Goal: Feedback & Contribution: Leave review/rating

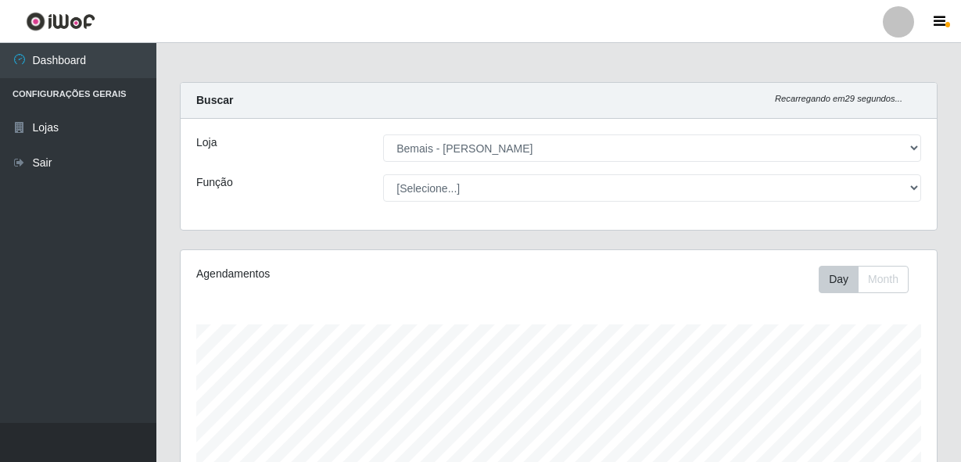
select select "230"
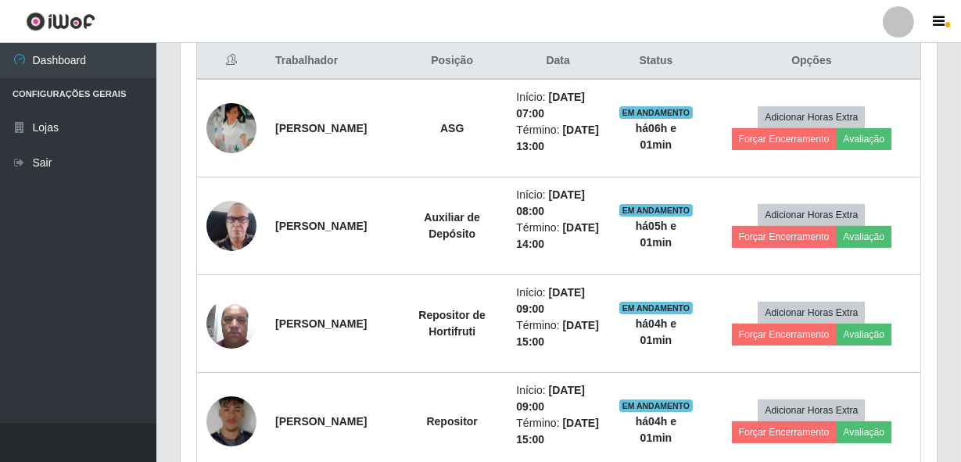
scroll to position [581, 0]
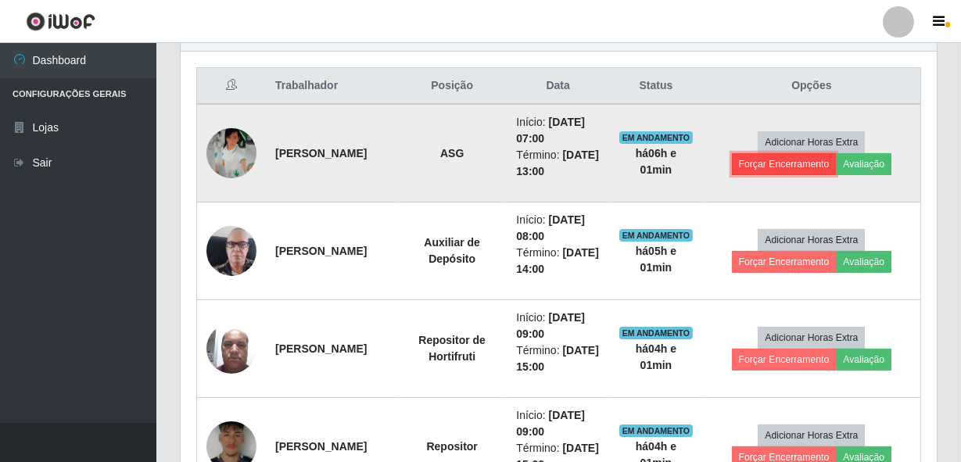
click at [798, 170] on button "Forçar Encerramento" at bounding box center [784, 164] width 105 height 22
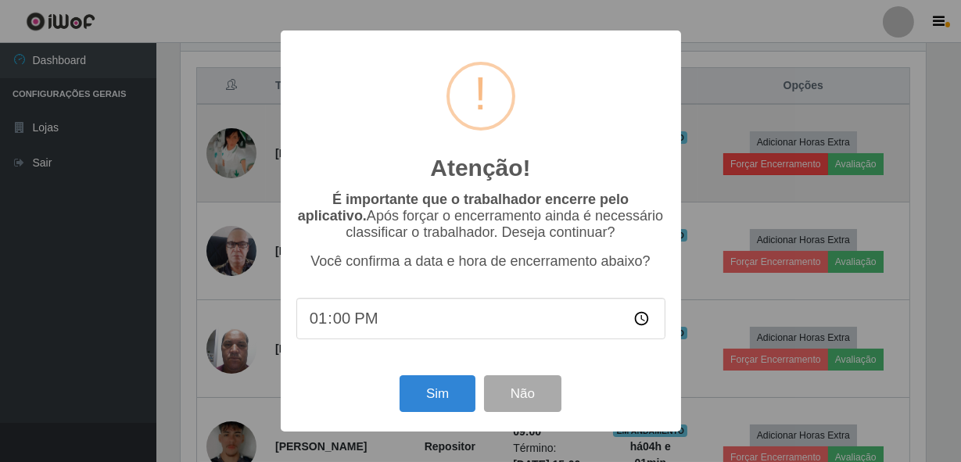
scroll to position [324, 749]
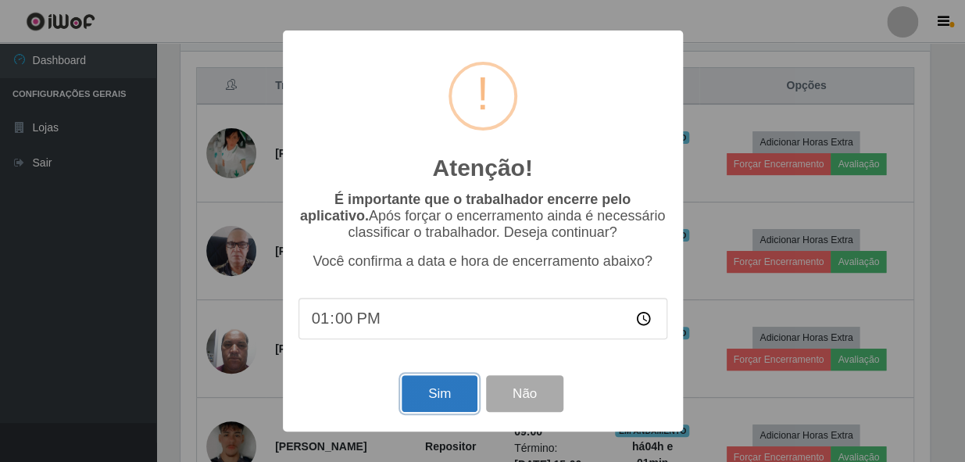
click at [455, 401] on button "Sim" at bounding box center [440, 393] width 76 height 37
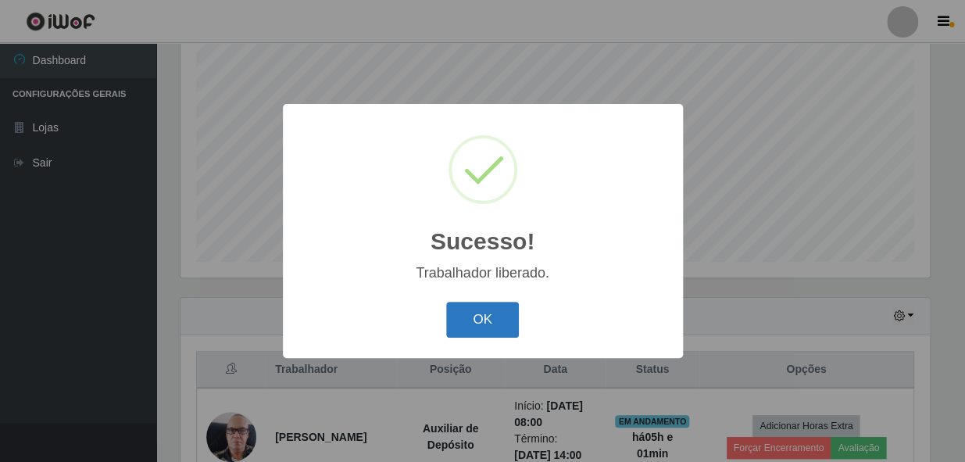
click at [486, 311] on button "OK" at bounding box center [482, 320] width 73 height 37
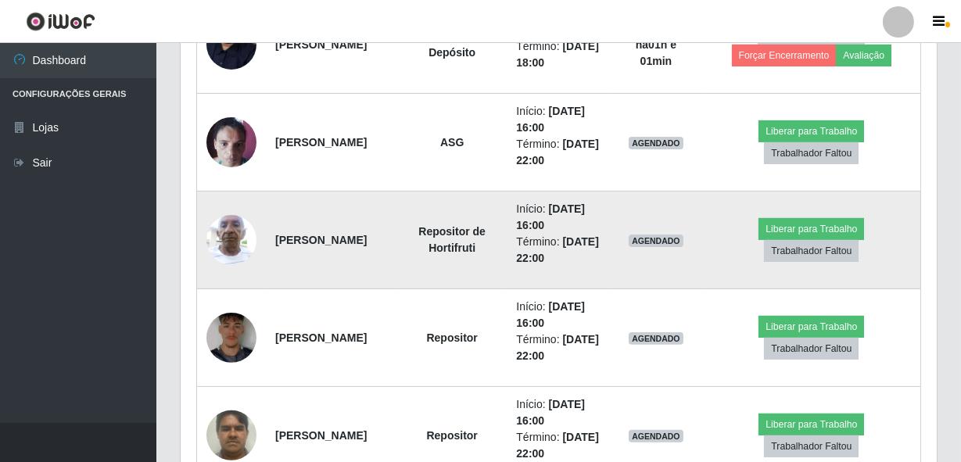
scroll to position [1007, 0]
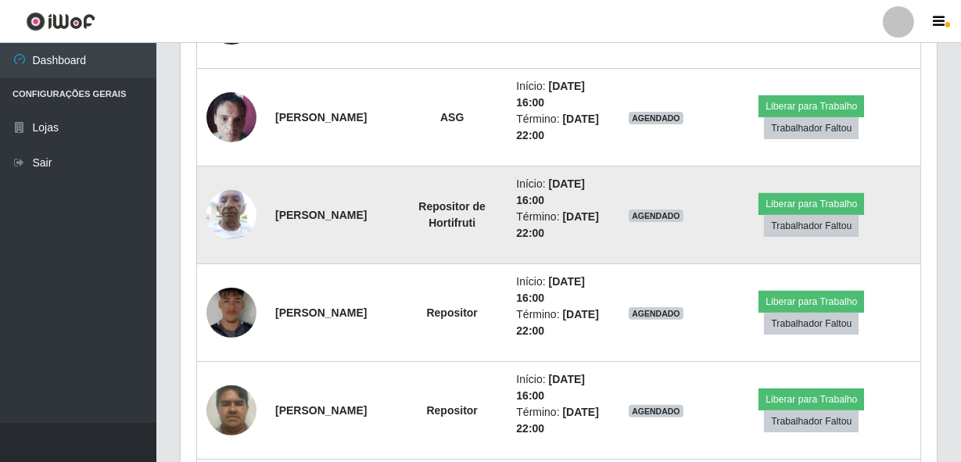
click at [231, 217] on img at bounding box center [231, 214] width 50 height 66
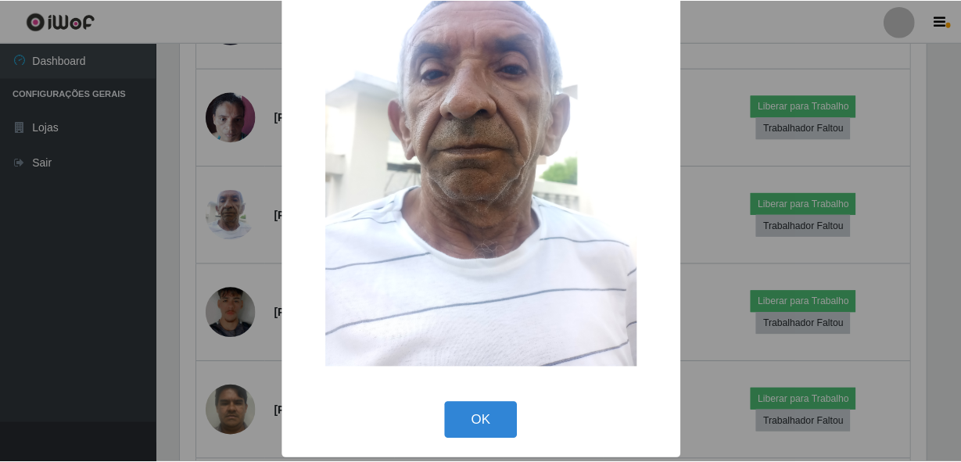
scroll to position [91, 0]
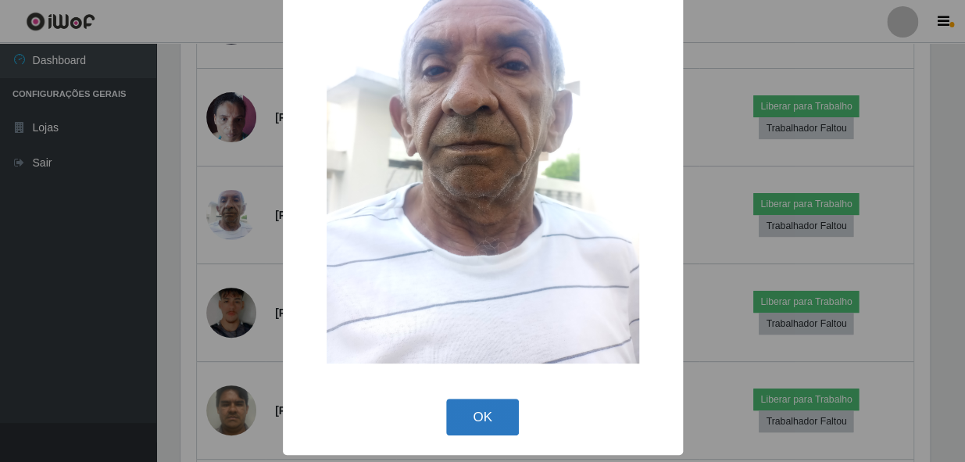
click at [473, 409] on button "OK" at bounding box center [482, 417] width 73 height 37
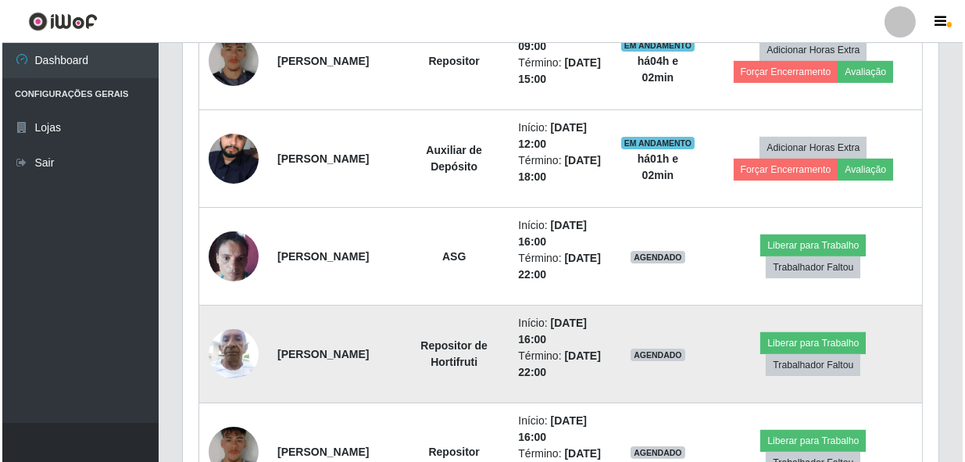
scroll to position [865, 0]
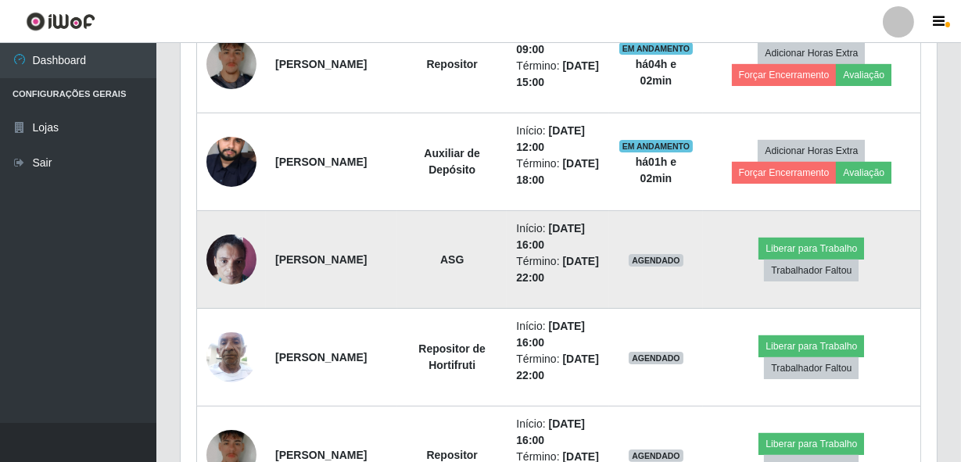
click at [231, 251] on img at bounding box center [231, 259] width 50 height 66
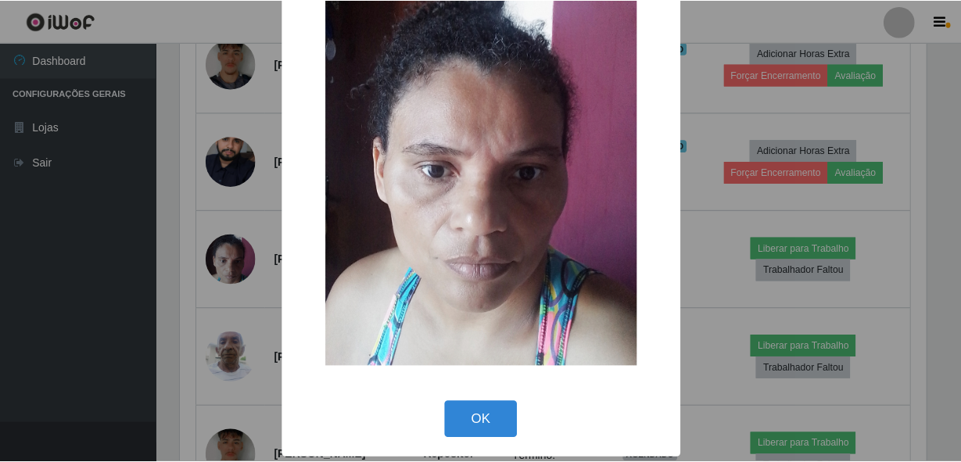
scroll to position [91, 0]
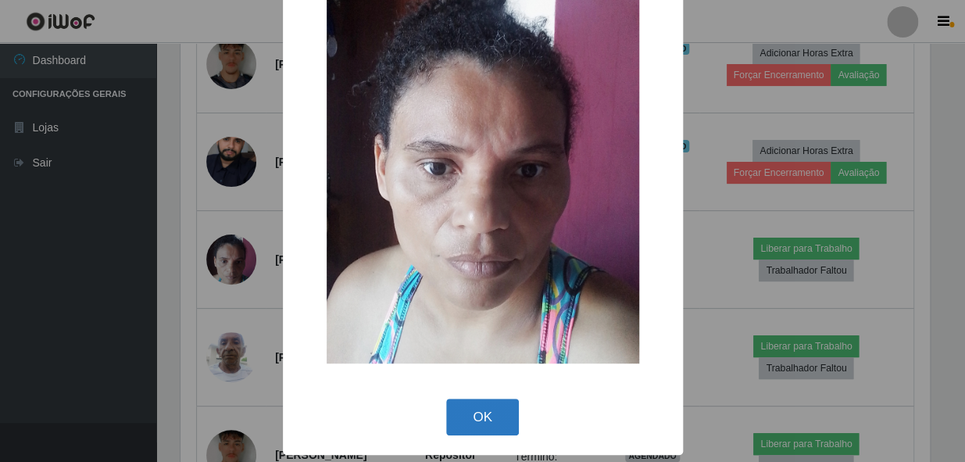
click at [475, 408] on button "OK" at bounding box center [482, 417] width 73 height 37
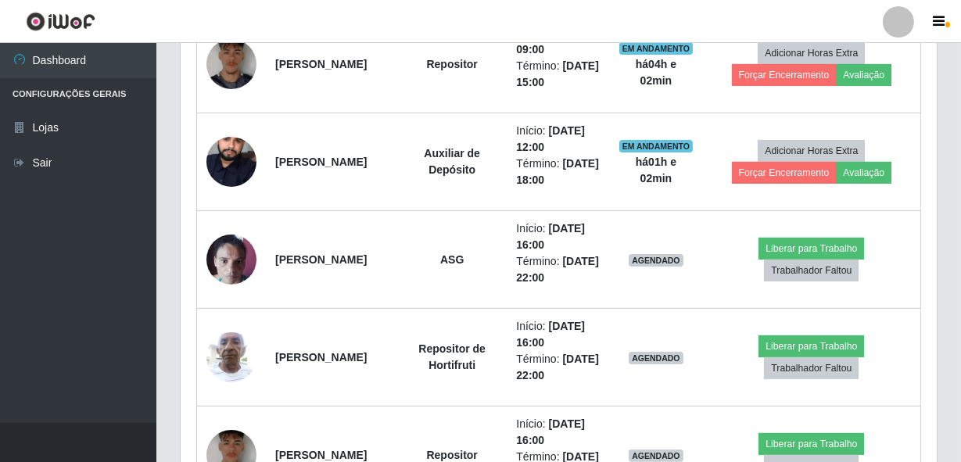
scroll to position [0, 0]
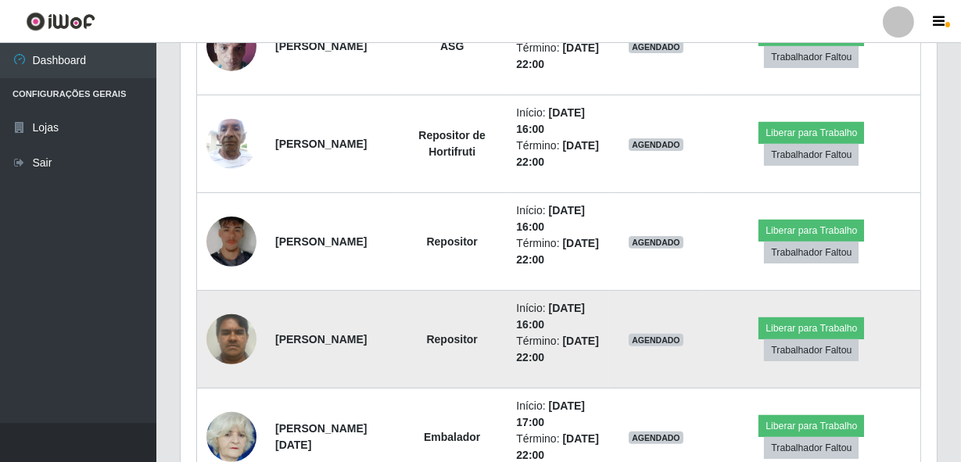
click at [232, 338] on img at bounding box center [231, 339] width 50 height 66
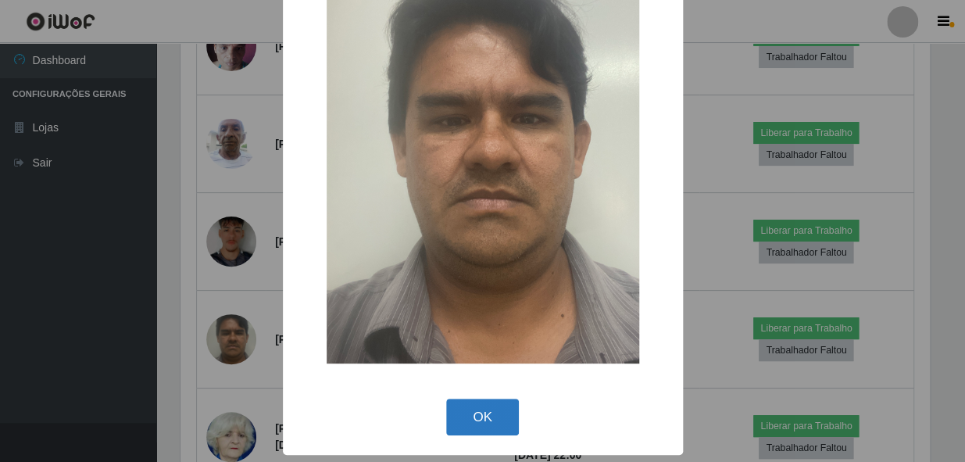
click at [466, 414] on button "OK" at bounding box center [482, 417] width 73 height 37
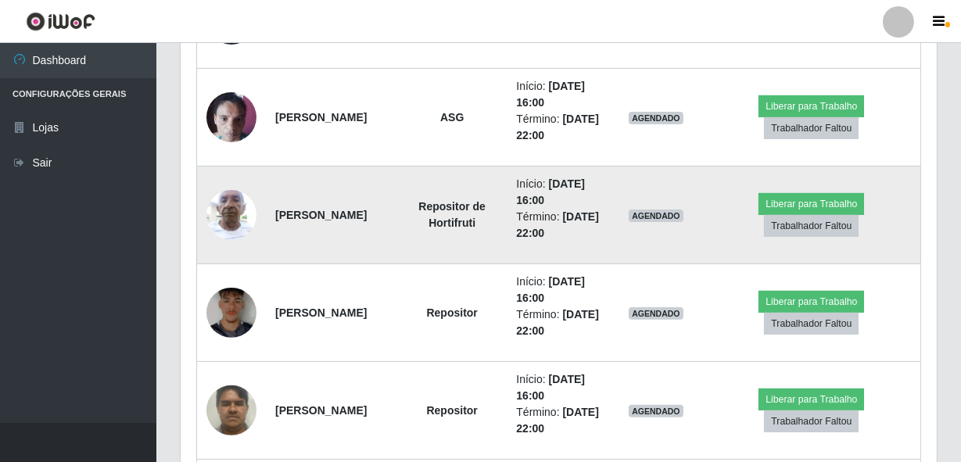
click at [234, 214] on img at bounding box center [231, 214] width 50 height 66
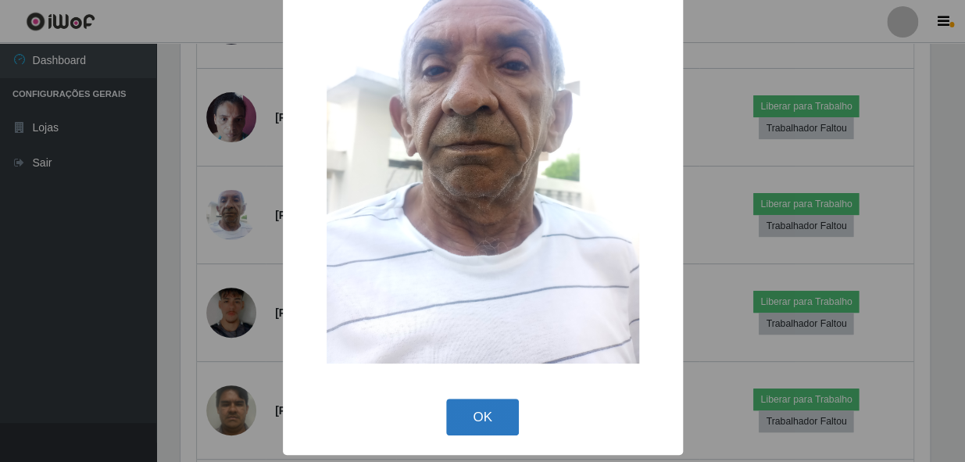
click at [461, 407] on button "OK" at bounding box center [482, 417] width 73 height 37
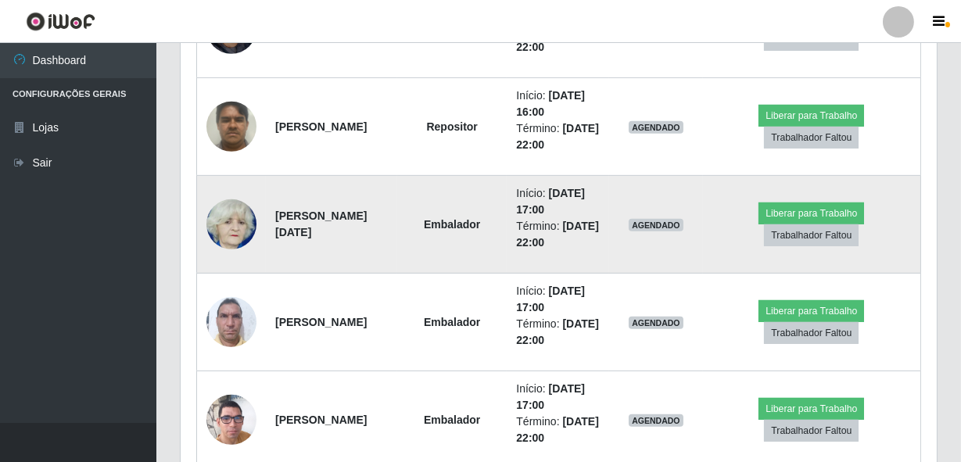
click at [224, 227] on img at bounding box center [231, 224] width 50 height 56
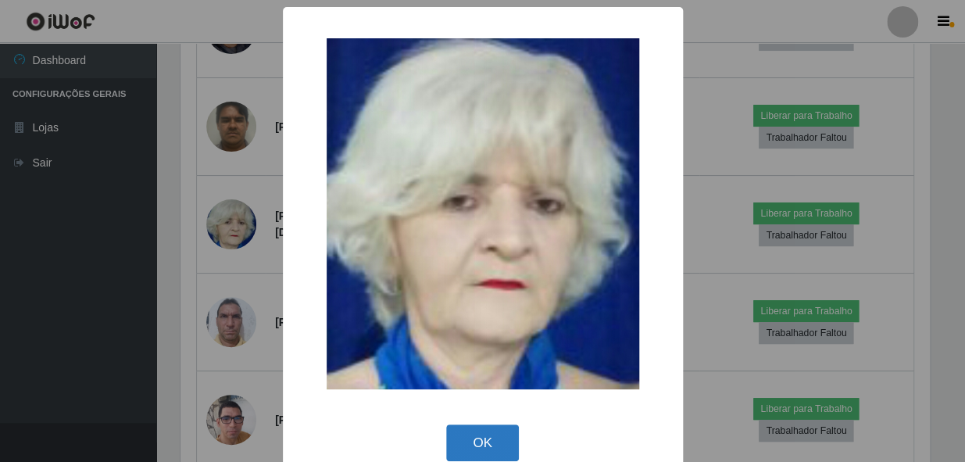
click at [449, 431] on button "OK" at bounding box center [482, 442] width 73 height 37
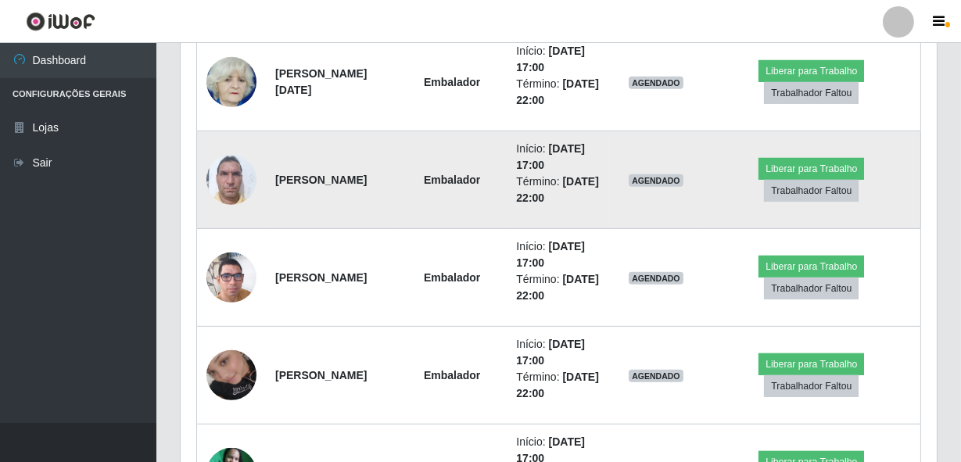
click at [215, 194] on img at bounding box center [231, 179] width 50 height 66
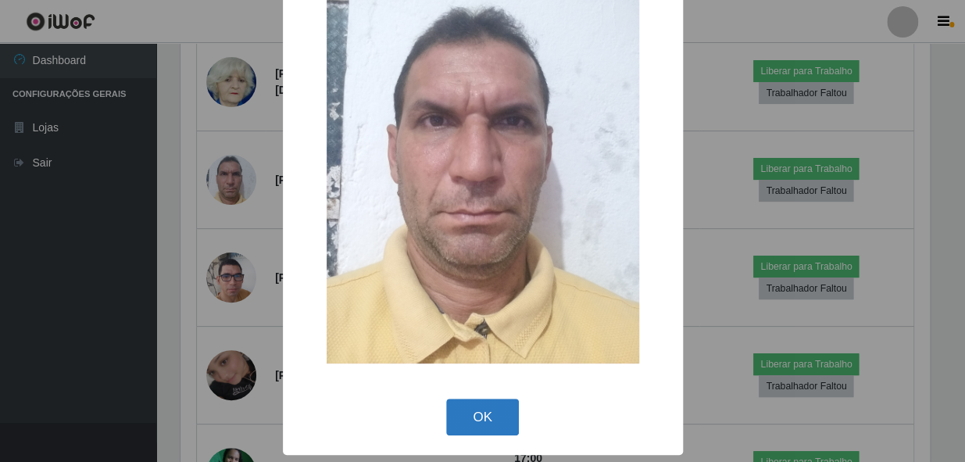
click at [501, 423] on button "OK" at bounding box center [482, 417] width 73 height 37
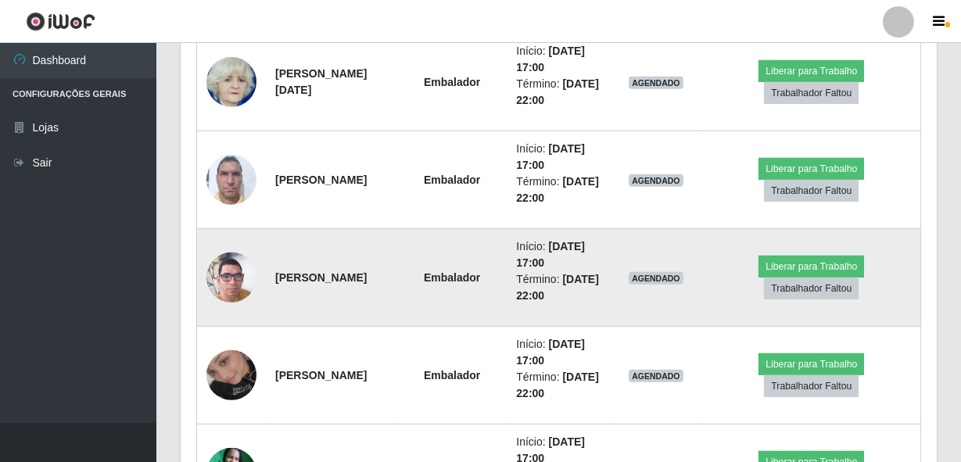
click at [233, 289] on img at bounding box center [231, 277] width 50 height 89
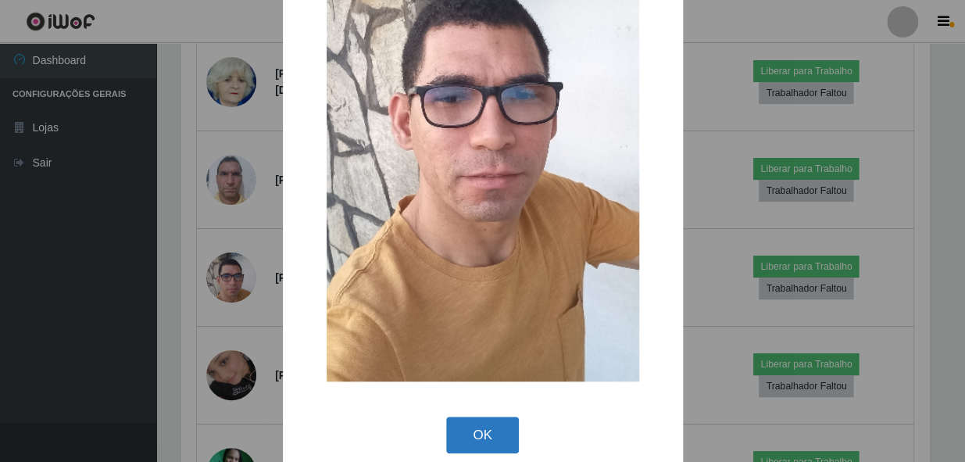
click at [472, 428] on button "OK" at bounding box center [482, 435] width 73 height 37
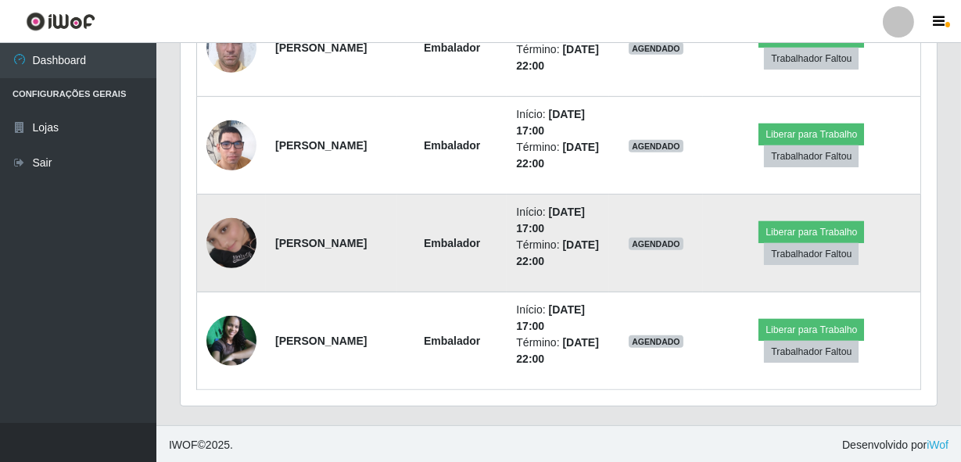
click at [235, 252] on img at bounding box center [231, 243] width 50 height 89
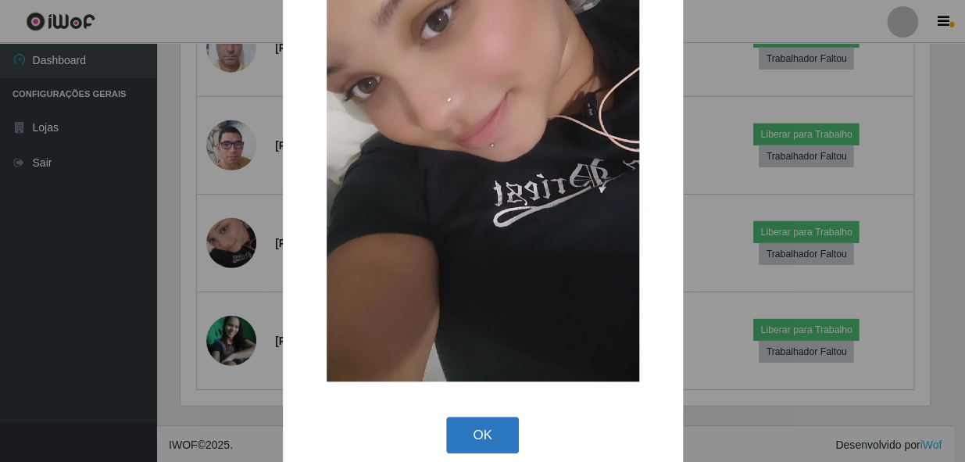
click at [469, 425] on button "OK" at bounding box center [482, 435] width 73 height 37
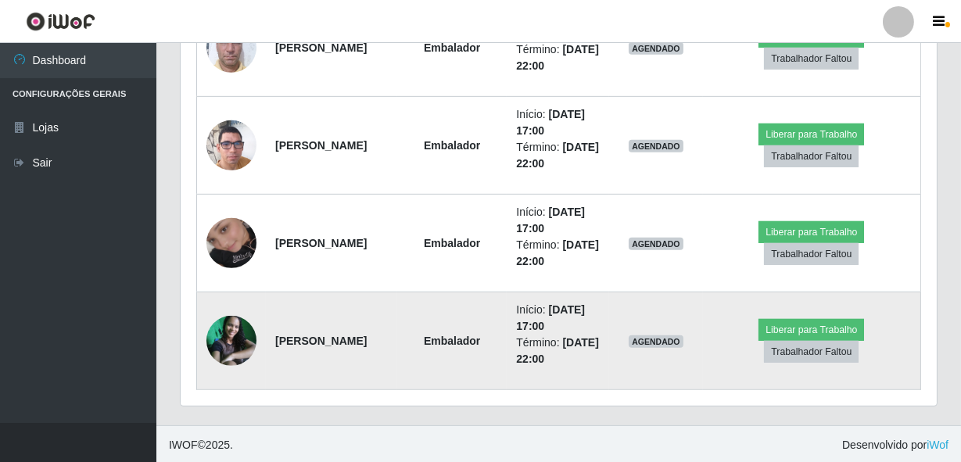
click at [230, 335] on img at bounding box center [231, 341] width 50 height 50
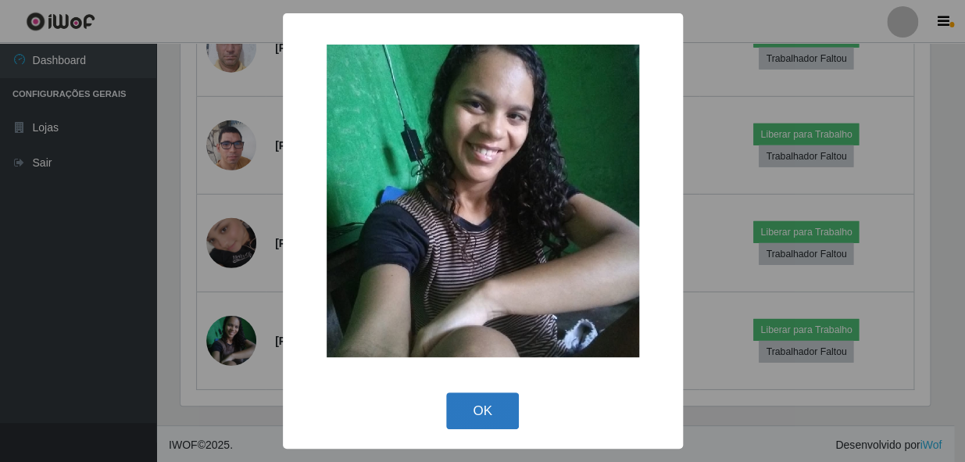
click at [501, 406] on button "OK" at bounding box center [482, 410] width 73 height 37
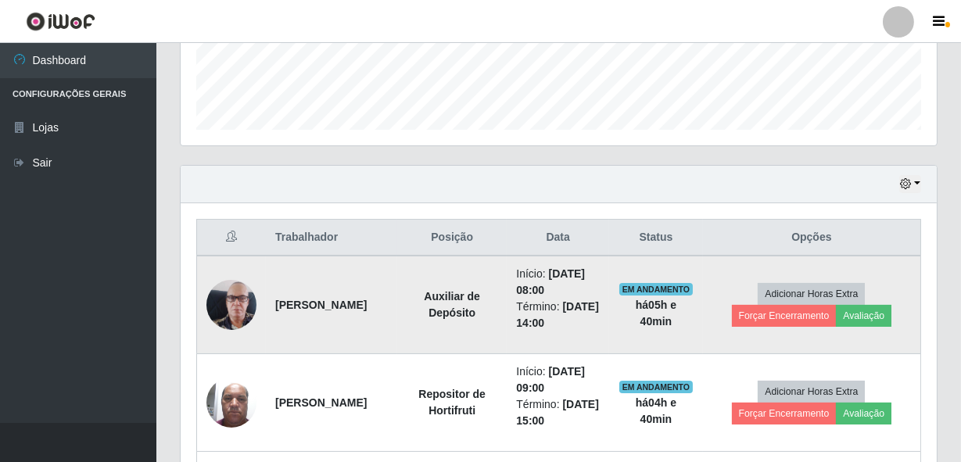
scroll to position [500, 0]
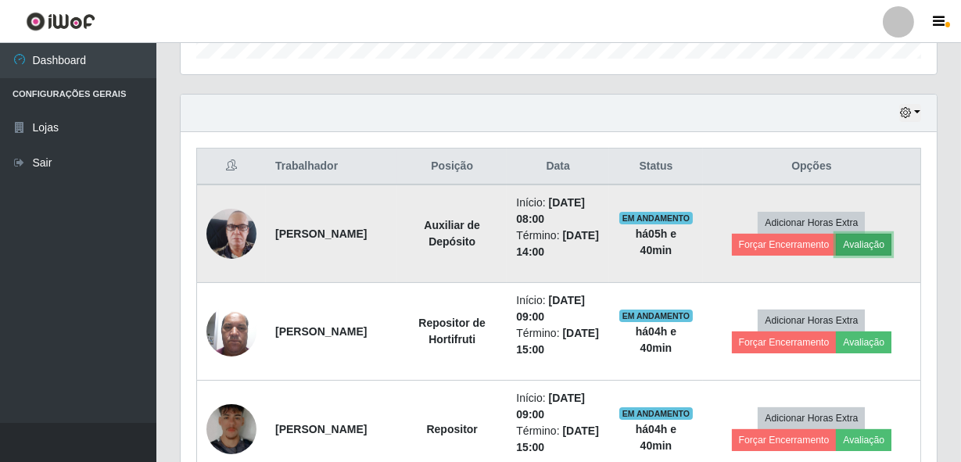
click at [887, 241] on button "Avaliação" at bounding box center [863, 245] width 55 height 22
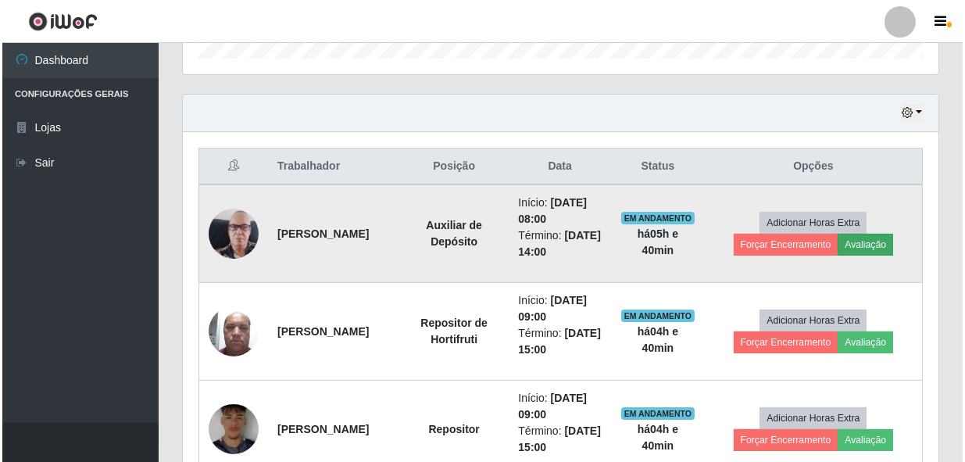
scroll to position [324, 749]
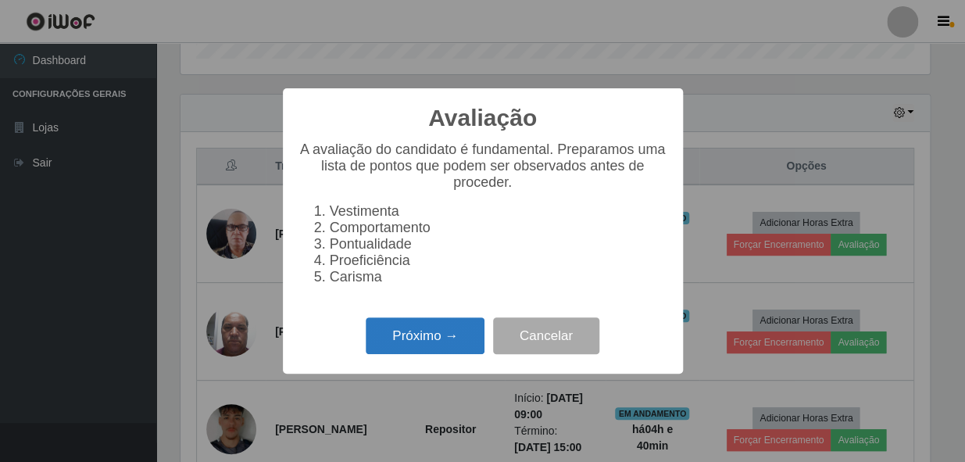
click at [446, 338] on button "Próximo →" at bounding box center [425, 335] width 119 height 37
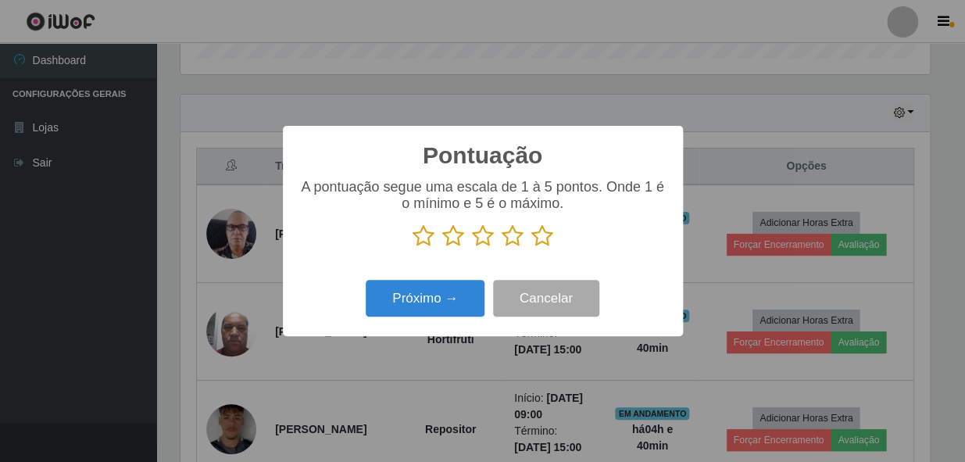
click at [531, 240] on icon at bounding box center [542, 235] width 22 height 23
click at [531, 248] on input "radio" at bounding box center [531, 248] width 0 height 0
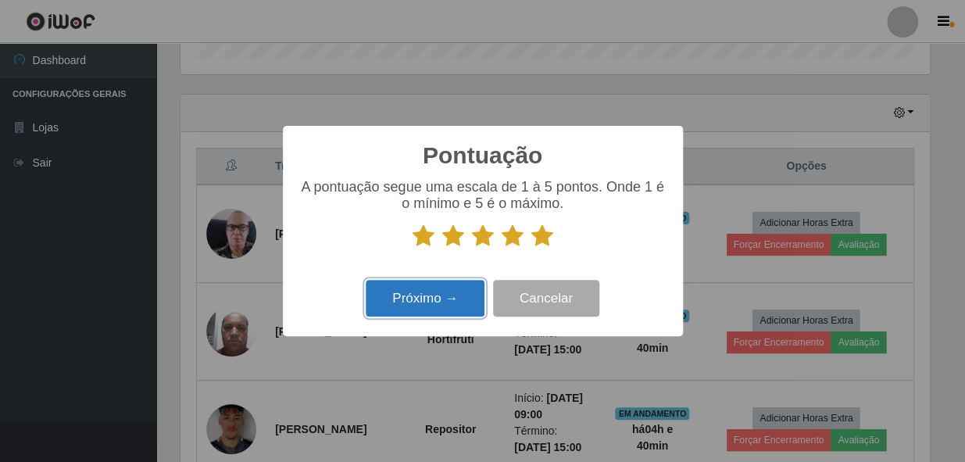
click at [482, 297] on button "Próximo →" at bounding box center [425, 298] width 119 height 37
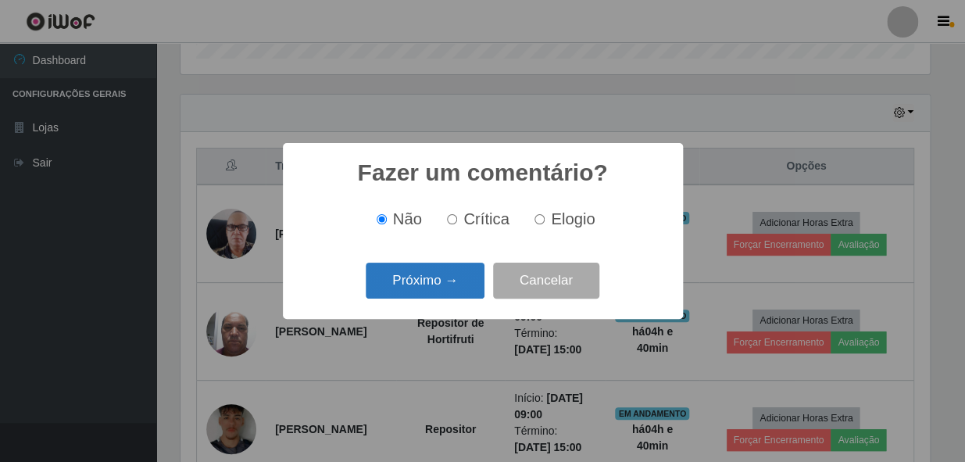
click at [434, 275] on button "Próximo →" at bounding box center [425, 281] width 119 height 37
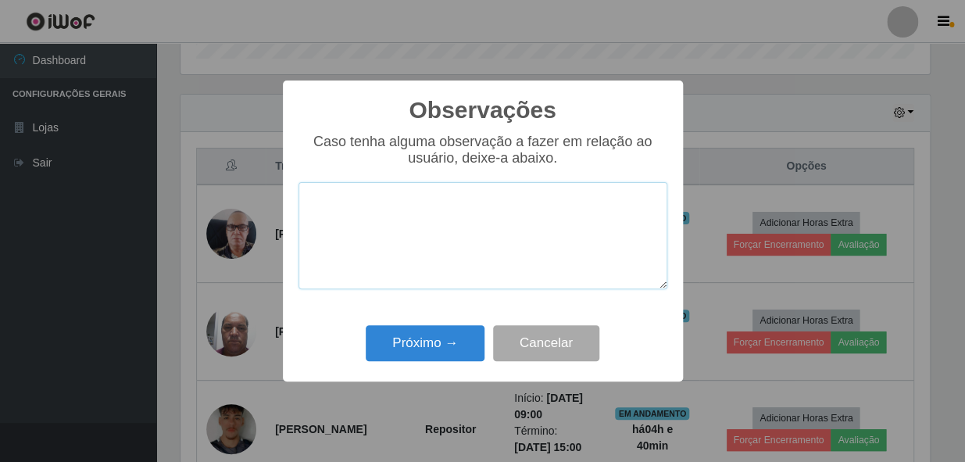
click at [445, 243] on textarea at bounding box center [483, 235] width 369 height 107
click at [517, 340] on button "Cancelar" at bounding box center [546, 343] width 106 height 37
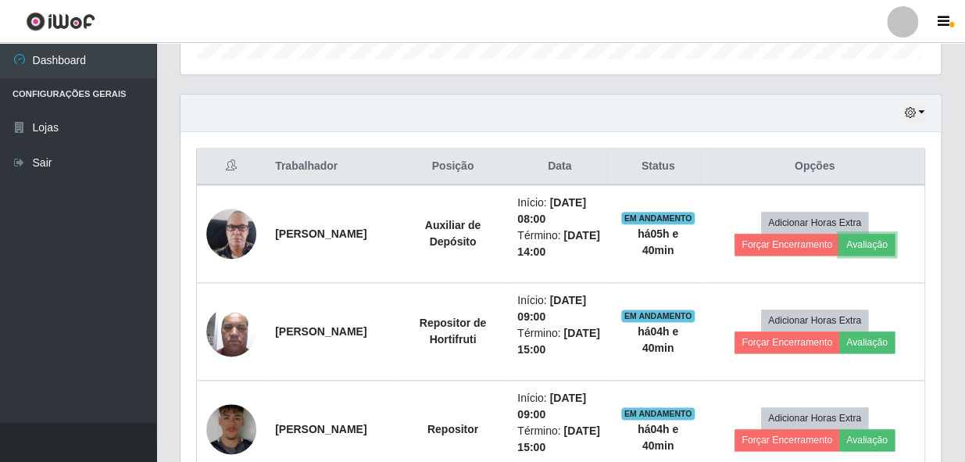
scroll to position [324, 756]
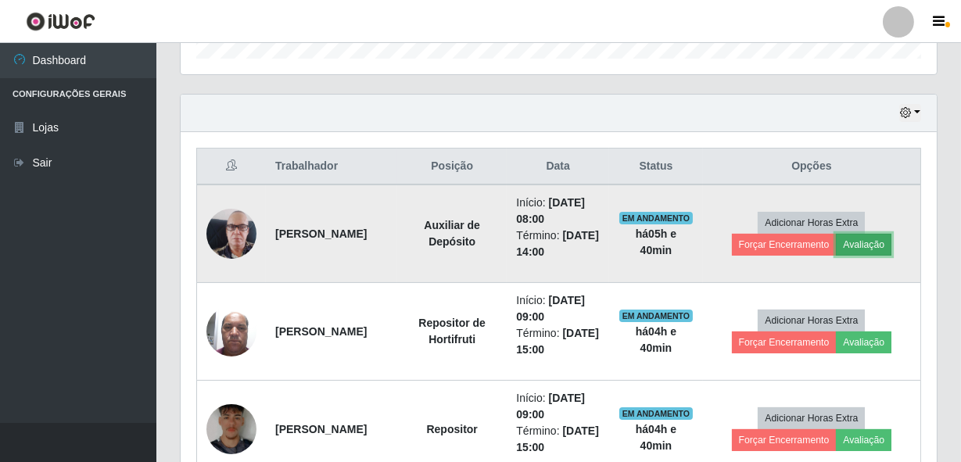
click at [858, 241] on button "Avaliação" at bounding box center [863, 245] width 55 height 22
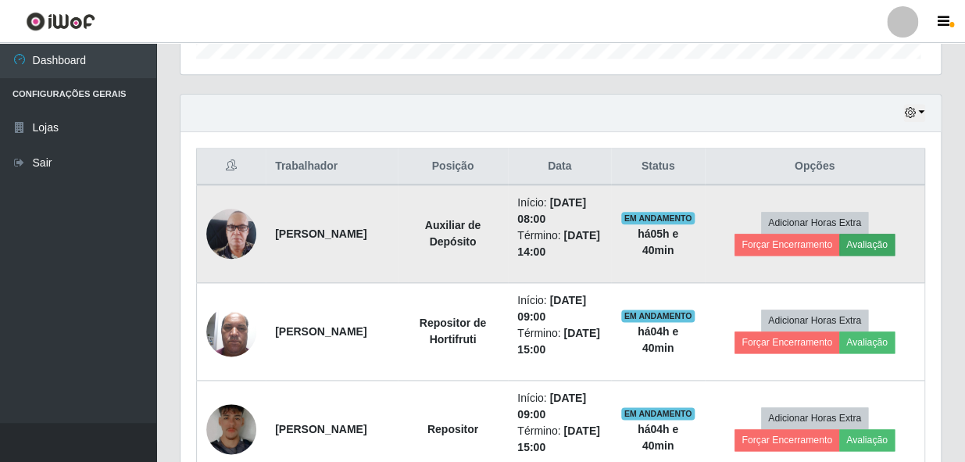
scroll to position [324, 749]
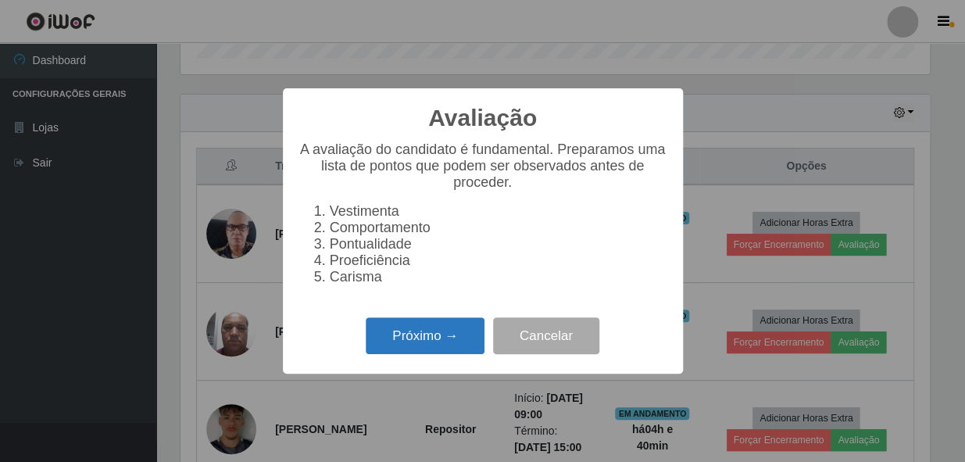
click at [461, 348] on button "Próximo →" at bounding box center [425, 335] width 119 height 37
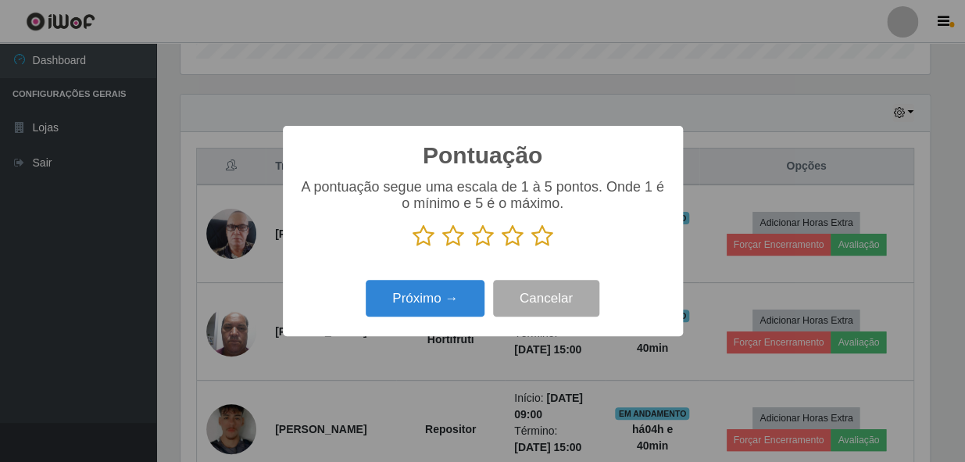
click at [538, 230] on icon at bounding box center [542, 235] width 22 height 23
click at [531, 248] on input "radio" at bounding box center [531, 248] width 0 height 0
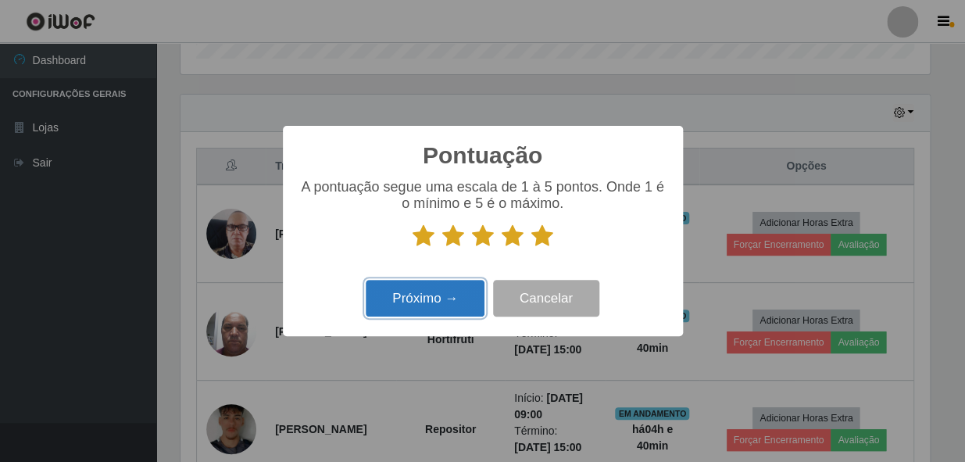
click at [456, 293] on button "Próximo →" at bounding box center [425, 298] width 119 height 37
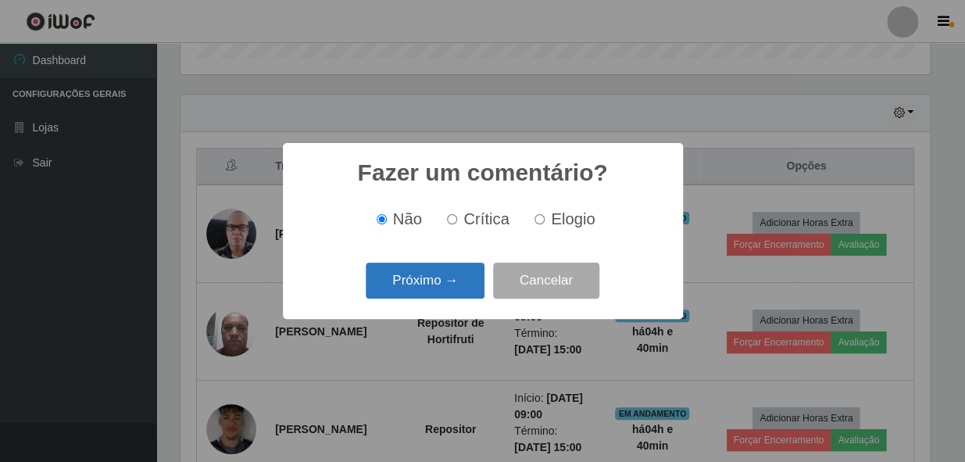
click at [453, 278] on button "Próximo →" at bounding box center [425, 281] width 119 height 37
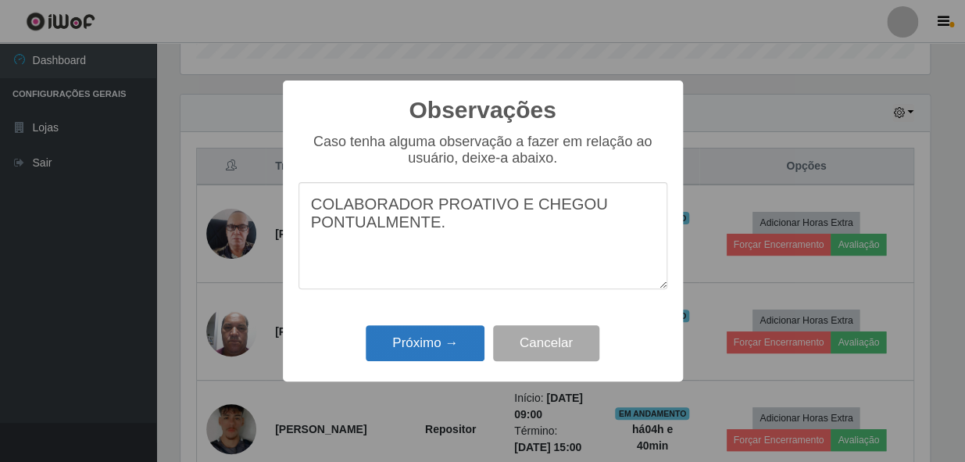
type textarea "COLABORADOR PROATIVO E CHEGOU PONTUALMENTE."
click at [469, 343] on button "Próximo →" at bounding box center [425, 343] width 119 height 37
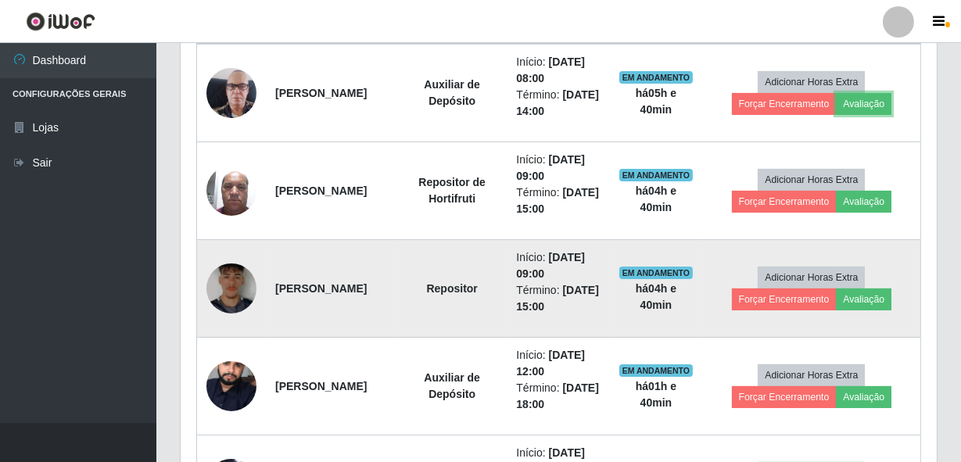
scroll to position [642, 0]
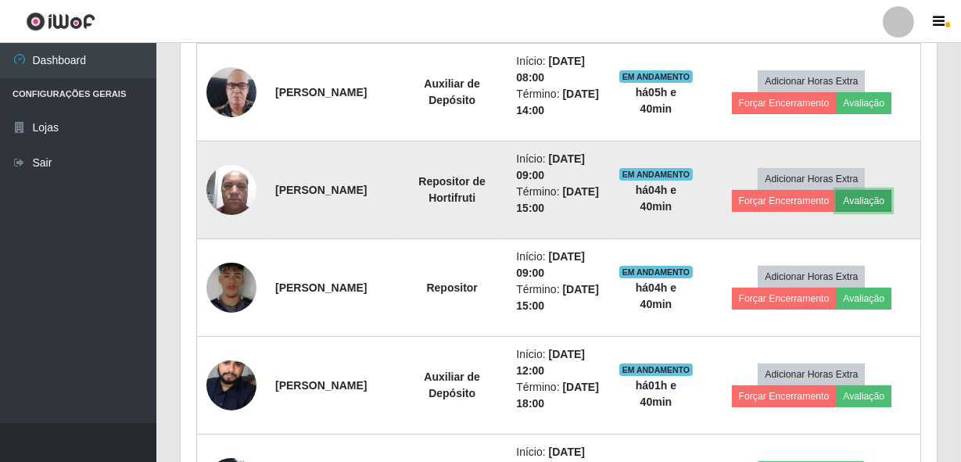
click at [860, 206] on button "Avaliação" at bounding box center [863, 201] width 55 height 22
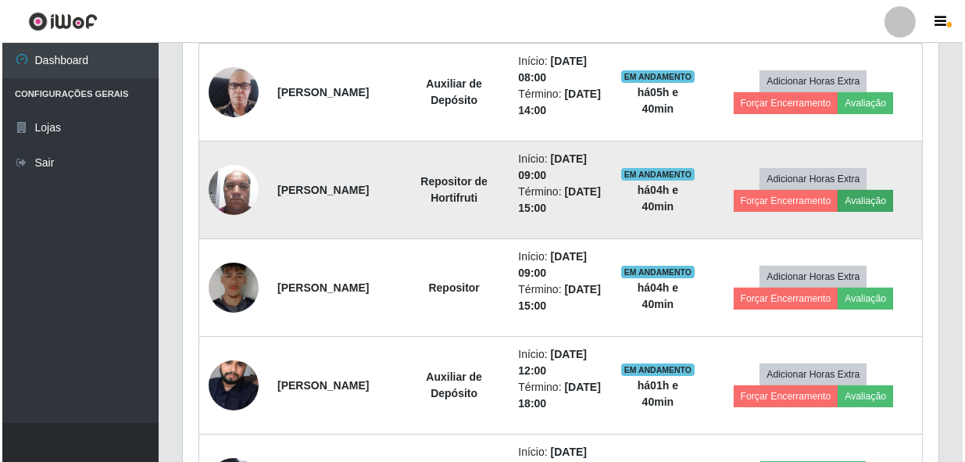
scroll to position [324, 749]
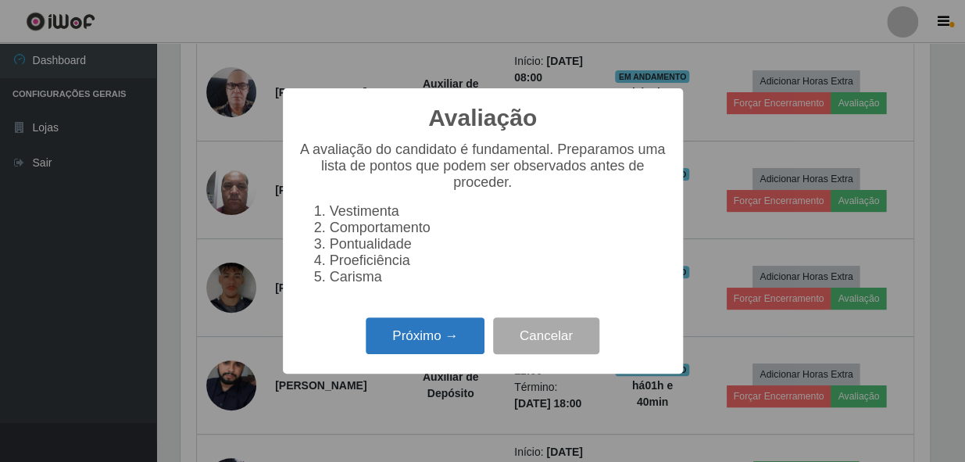
click at [450, 347] on button "Próximo →" at bounding box center [425, 335] width 119 height 37
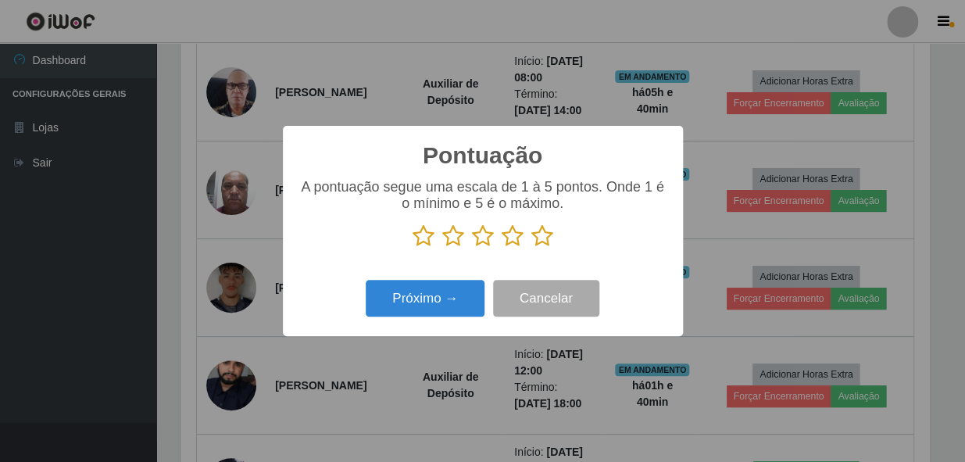
scroll to position [781283, 780857]
click at [535, 234] on icon at bounding box center [542, 235] width 22 height 23
click at [531, 248] on input "radio" at bounding box center [531, 248] width 0 height 0
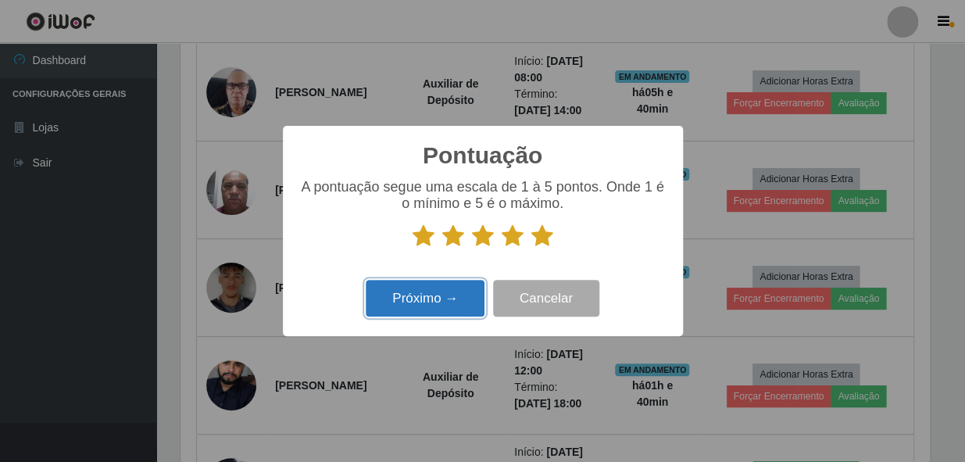
click at [449, 297] on button "Próximo →" at bounding box center [425, 298] width 119 height 37
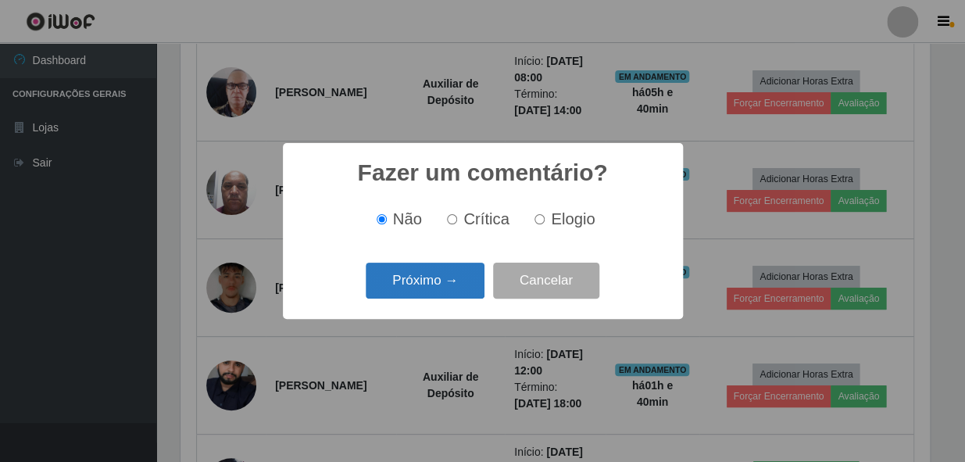
click at [458, 273] on button "Próximo →" at bounding box center [425, 281] width 119 height 37
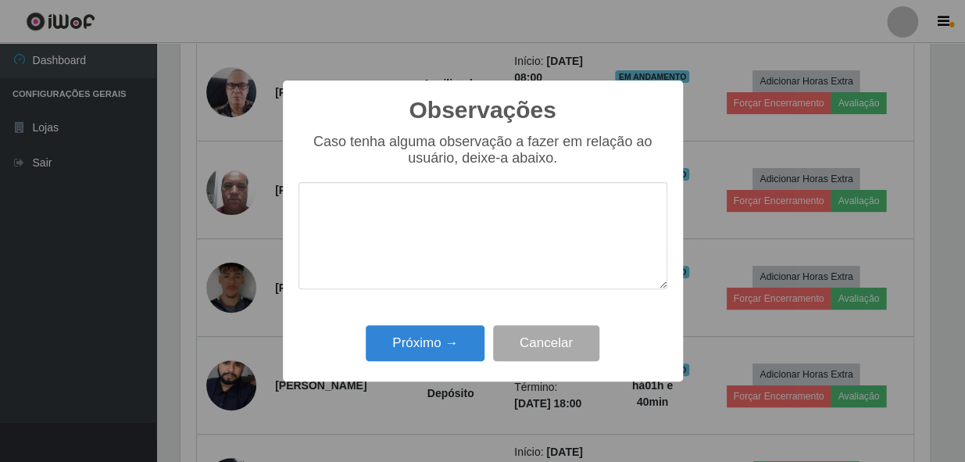
click at [452, 236] on textarea at bounding box center [483, 235] width 369 height 107
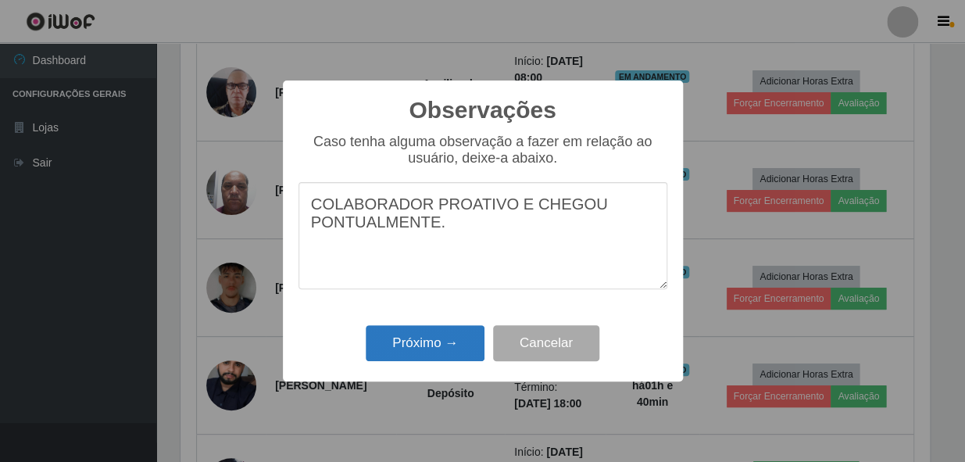
type textarea "COLABORADOR PROATIVO E CHEGOU PONTUALMENTE."
click at [477, 342] on button "Próximo →" at bounding box center [425, 343] width 119 height 37
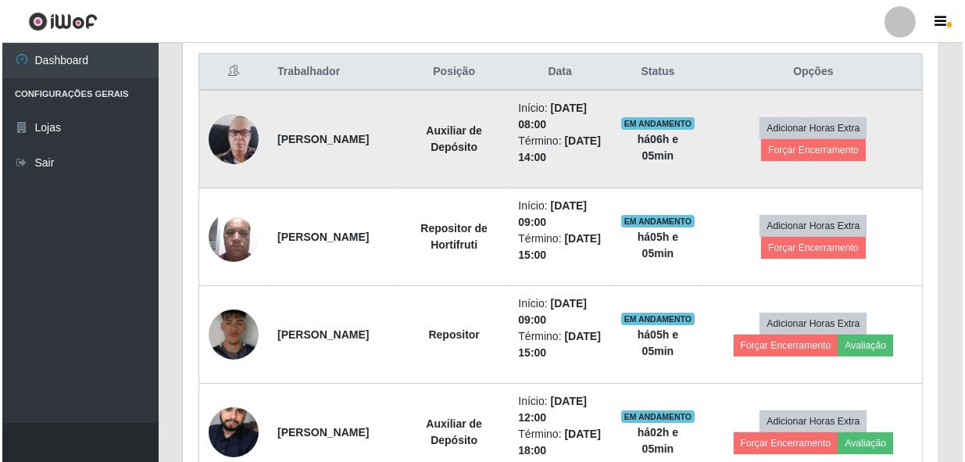
scroll to position [571, 0]
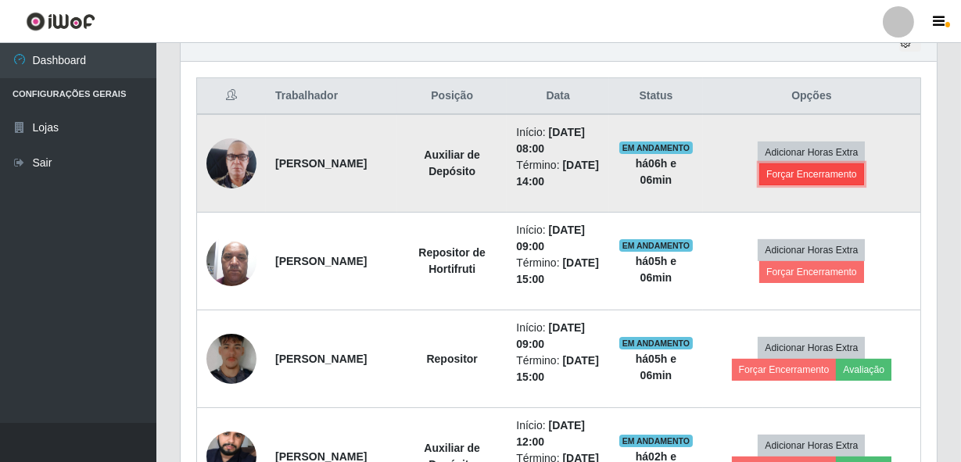
click at [864, 164] on button "Forçar Encerramento" at bounding box center [811, 174] width 105 height 22
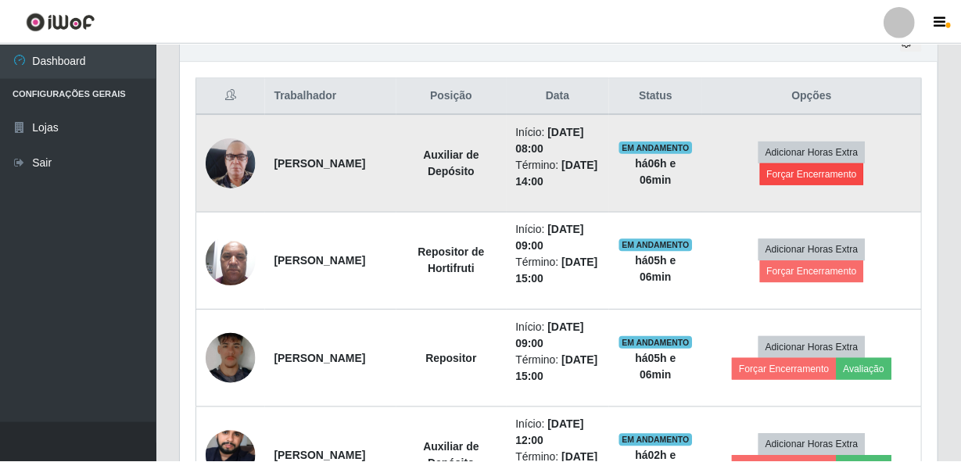
scroll to position [324, 749]
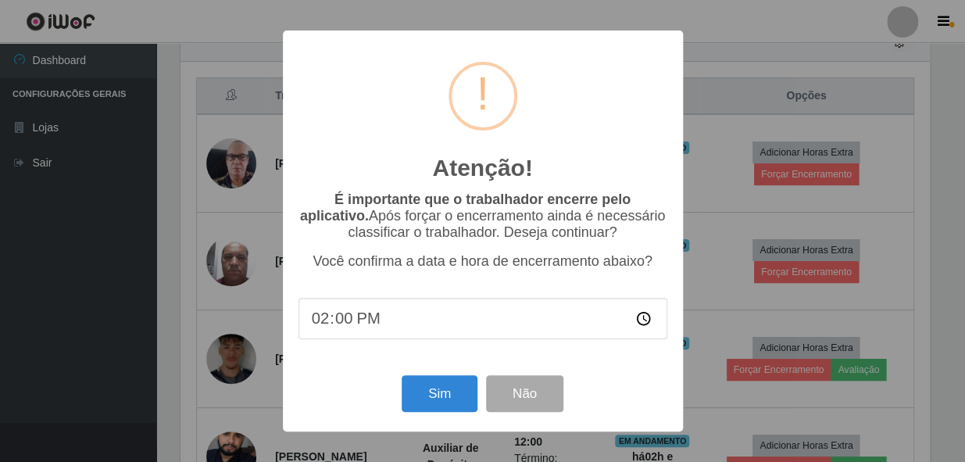
click at [332, 327] on input "14:00" at bounding box center [483, 318] width 369 height 41
click at [336, 324] on input "14:00" at bounding box center [483, 318] width 369 height 41
type input "14:01"
drag, startPoint x: 452, startPoint y: 396, endPoint x: 456, endPoint y: 405, distance: 9.4
click at [450, 397] on button "Sim" at bounding box center [440, 393] width 76 height 37
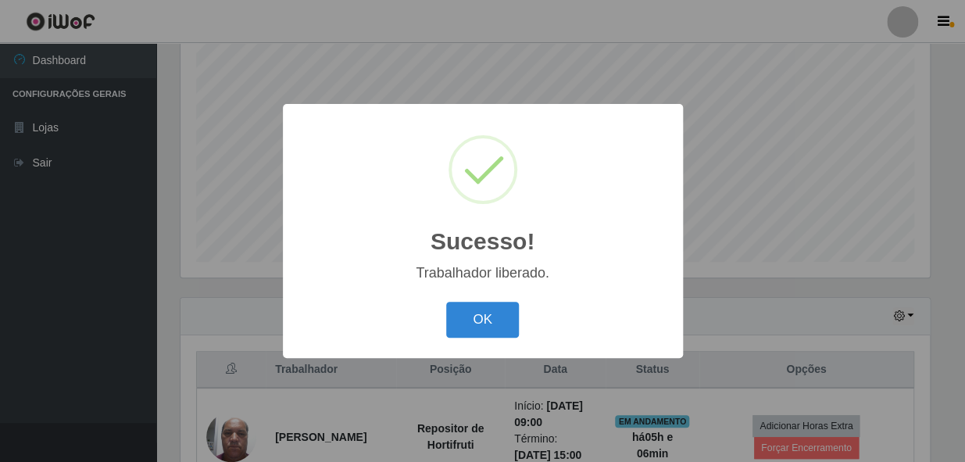
click at [446, 302] on button "OK" at bounding box center [482, 320] width 73 height 37
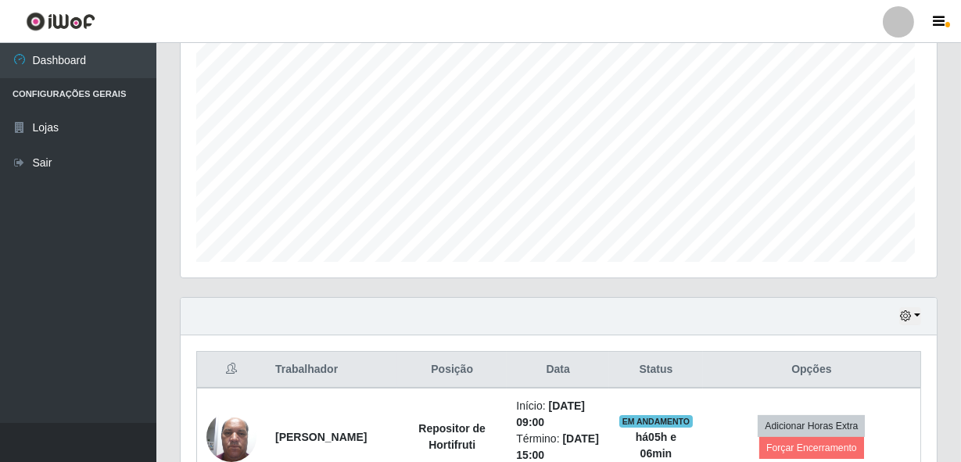
scroll to position [324, 756]
